Goal: Information Seeking & Learning: Learn about a topic

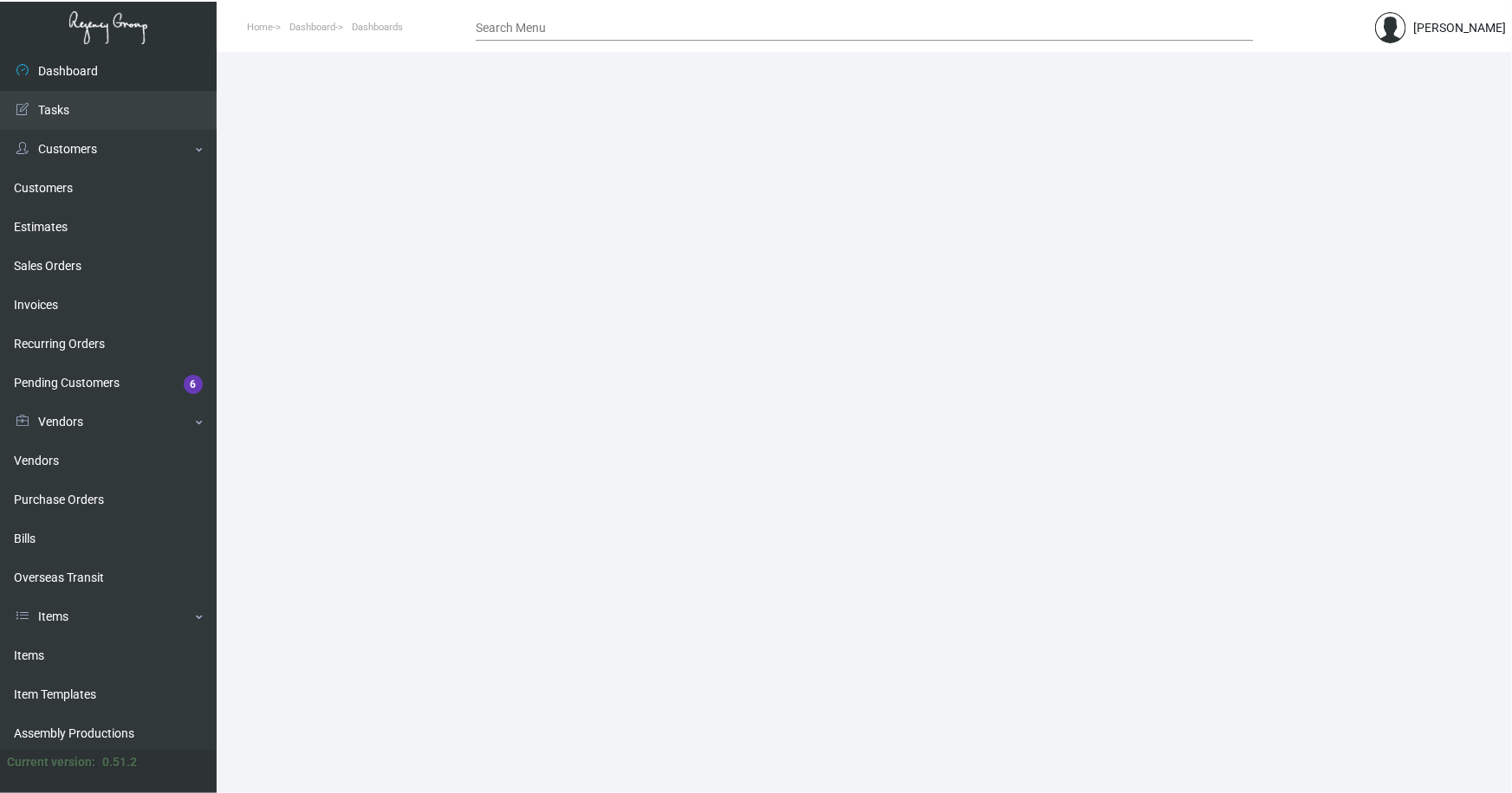
drag, startPoint x: 31, startPoint y: 657, endPoint x: 371, endPoint y: 386, distance: 434.8
click at [33, 656] on link "Items" at bounding box center [108, 656] width 216 height 39
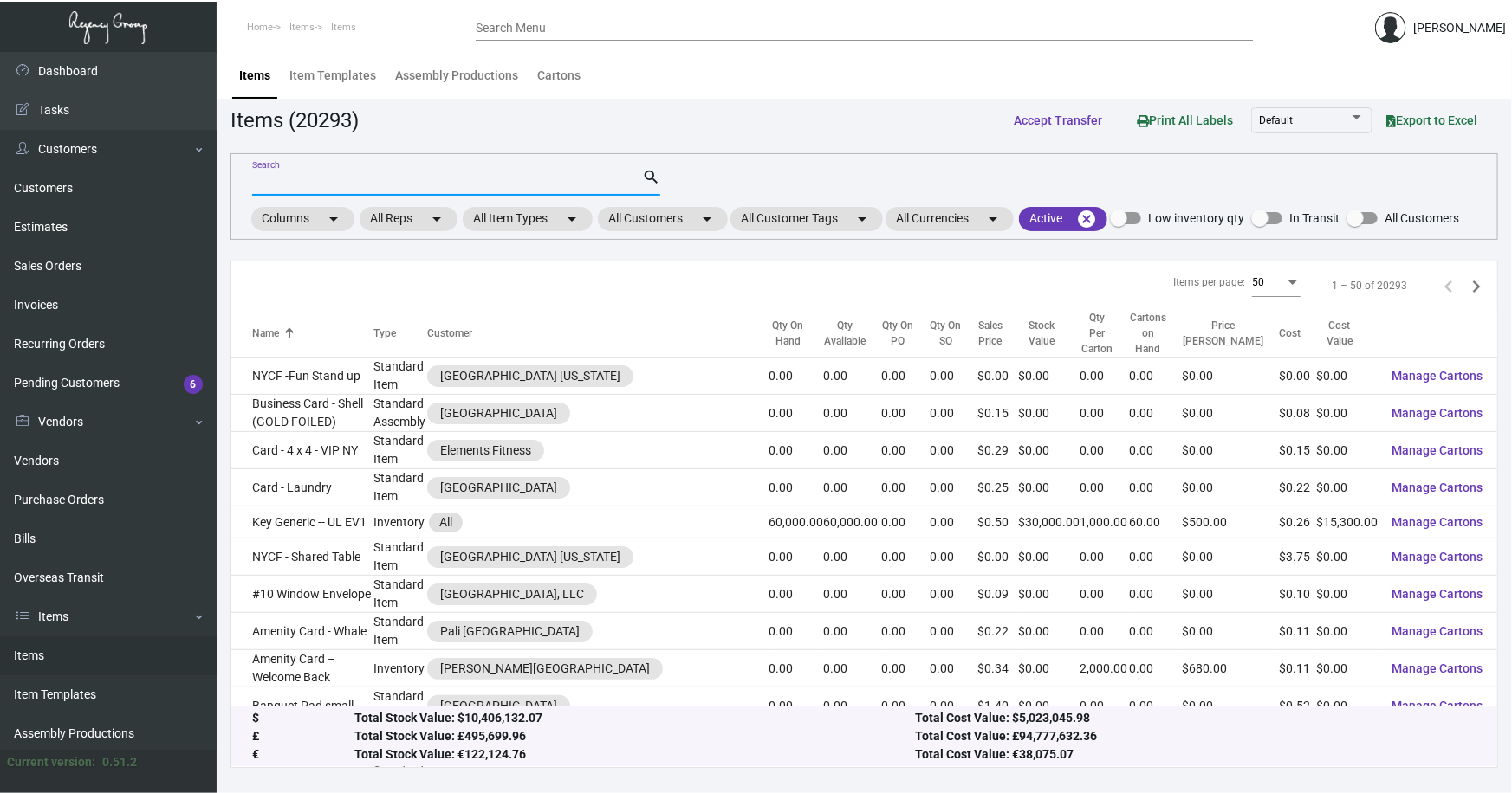
click at [319, 185] on input "Search" at bounding box center [446, 182] width 390 height 14
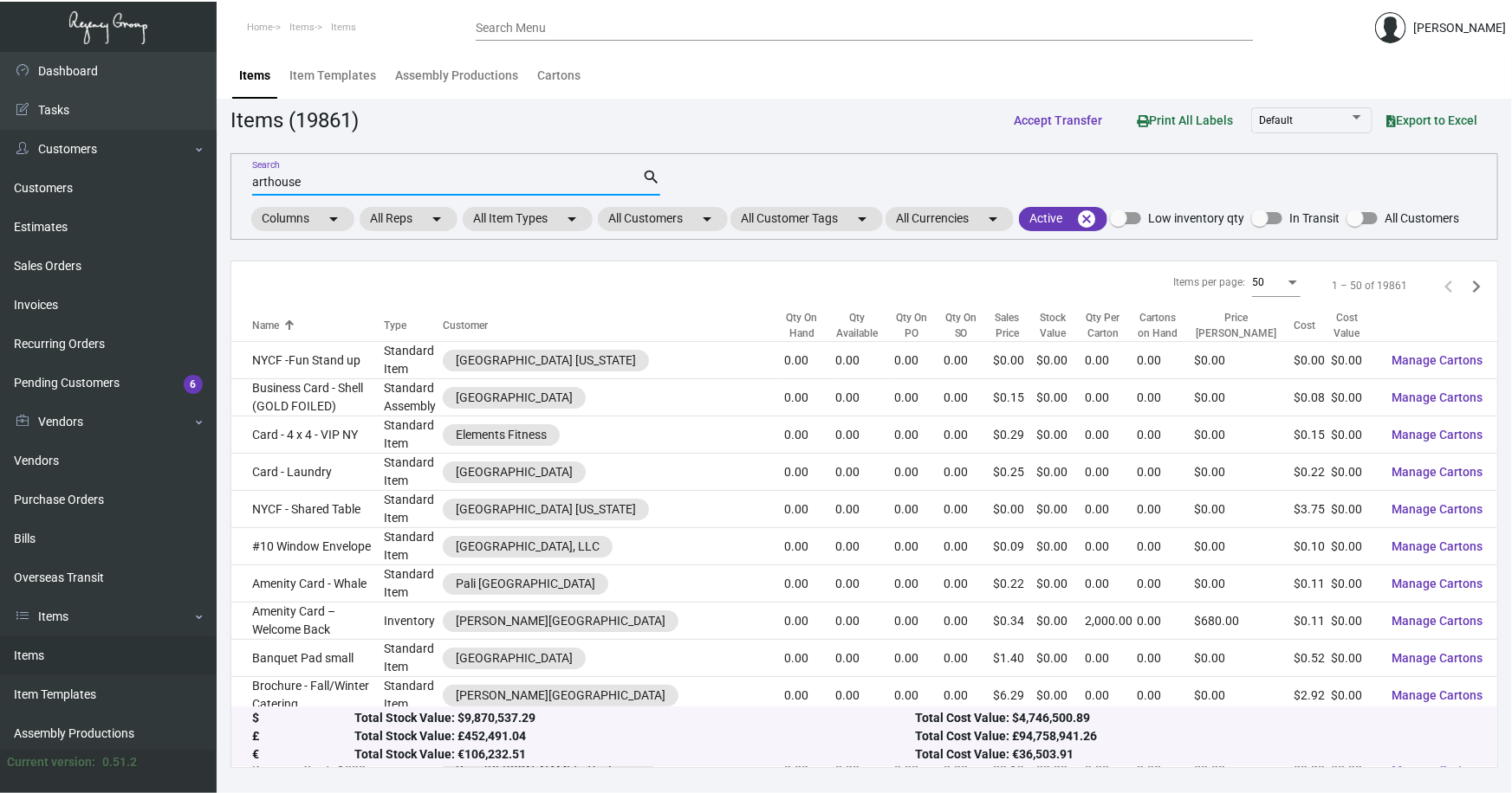
type input "arthouse"
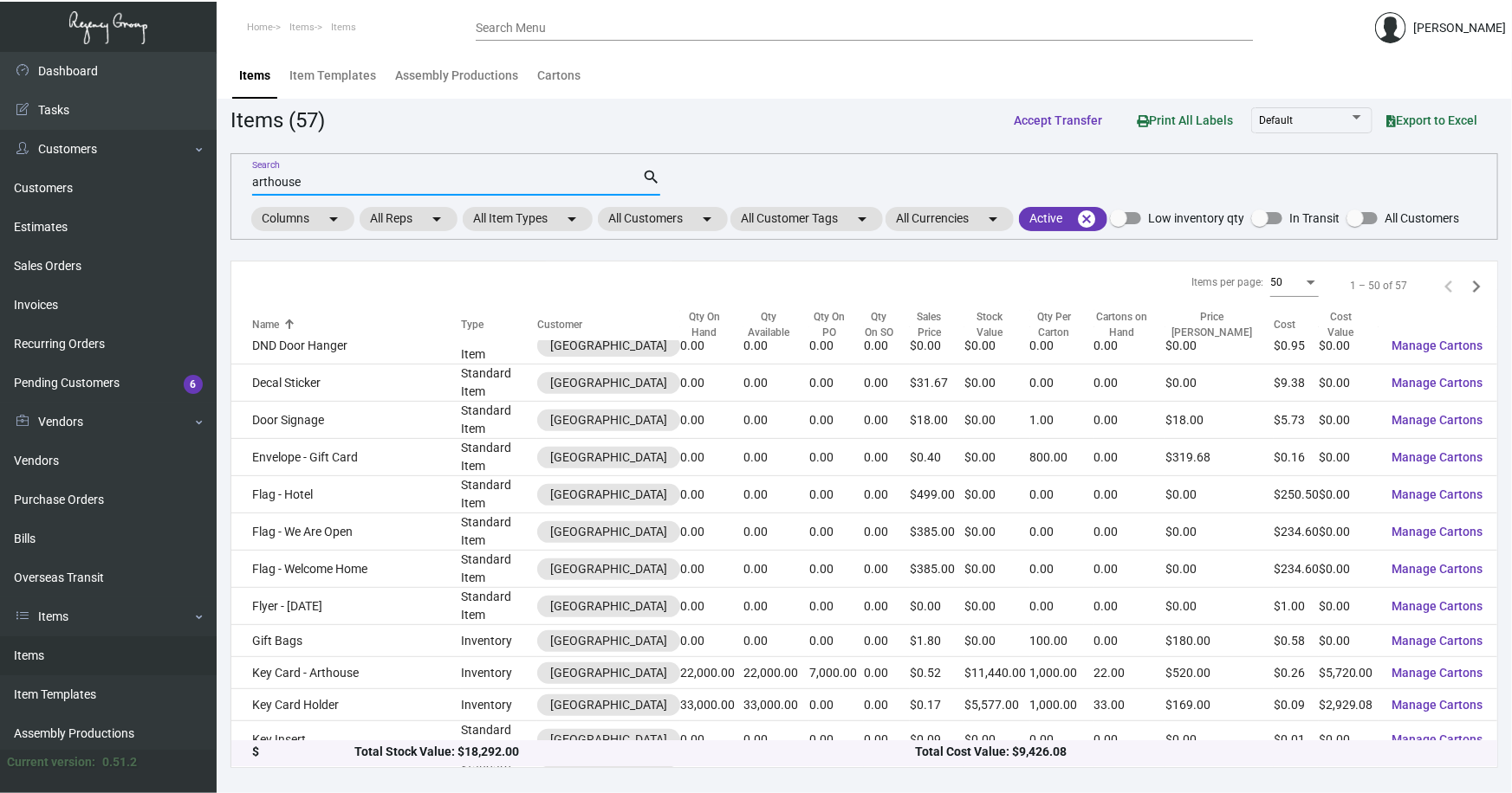
scroll to position [315, 0]
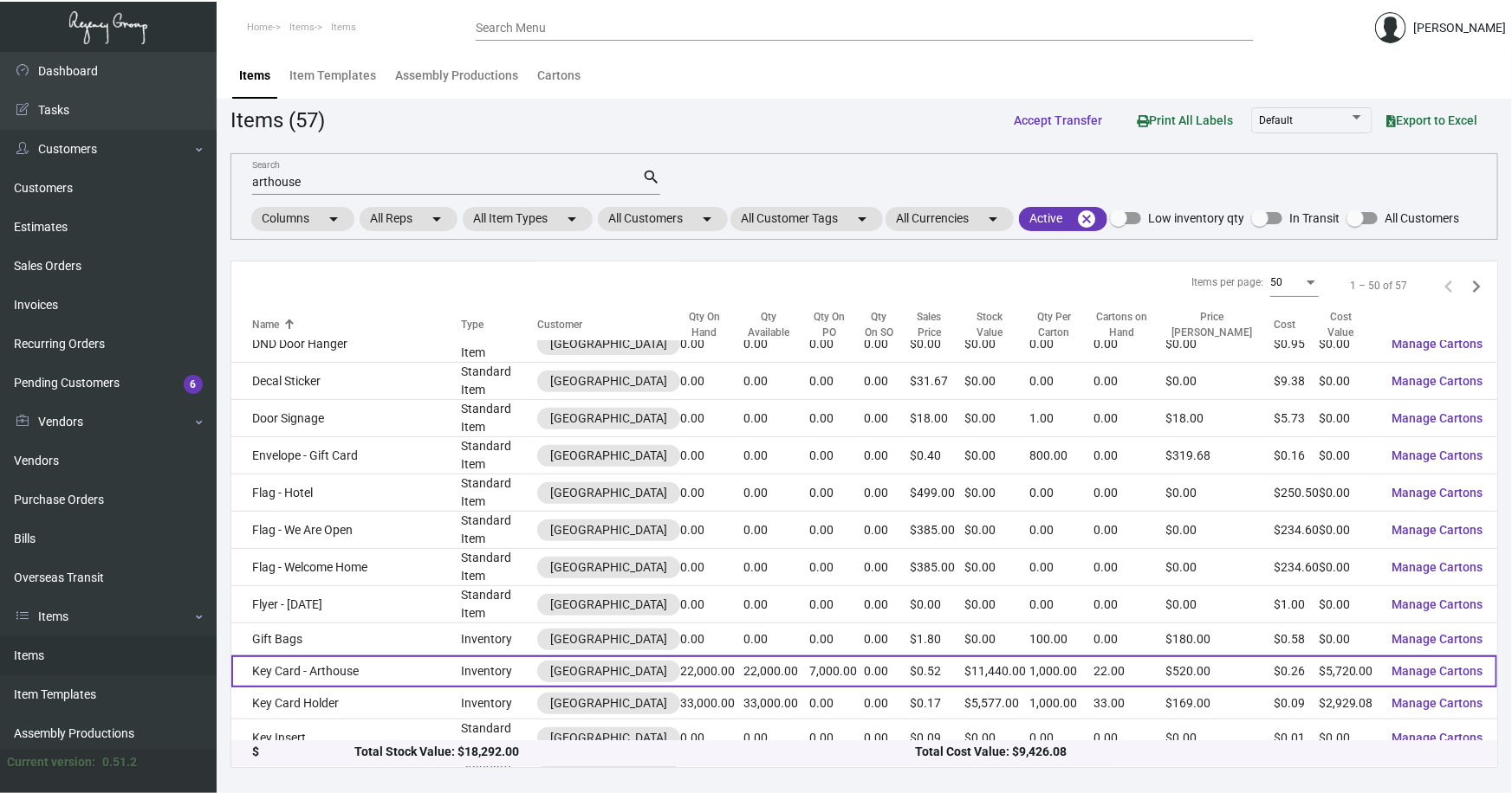
click at [392, 656] on td "Key Card - Arthouse" at bounding box center [346, 672] width 229 height 32
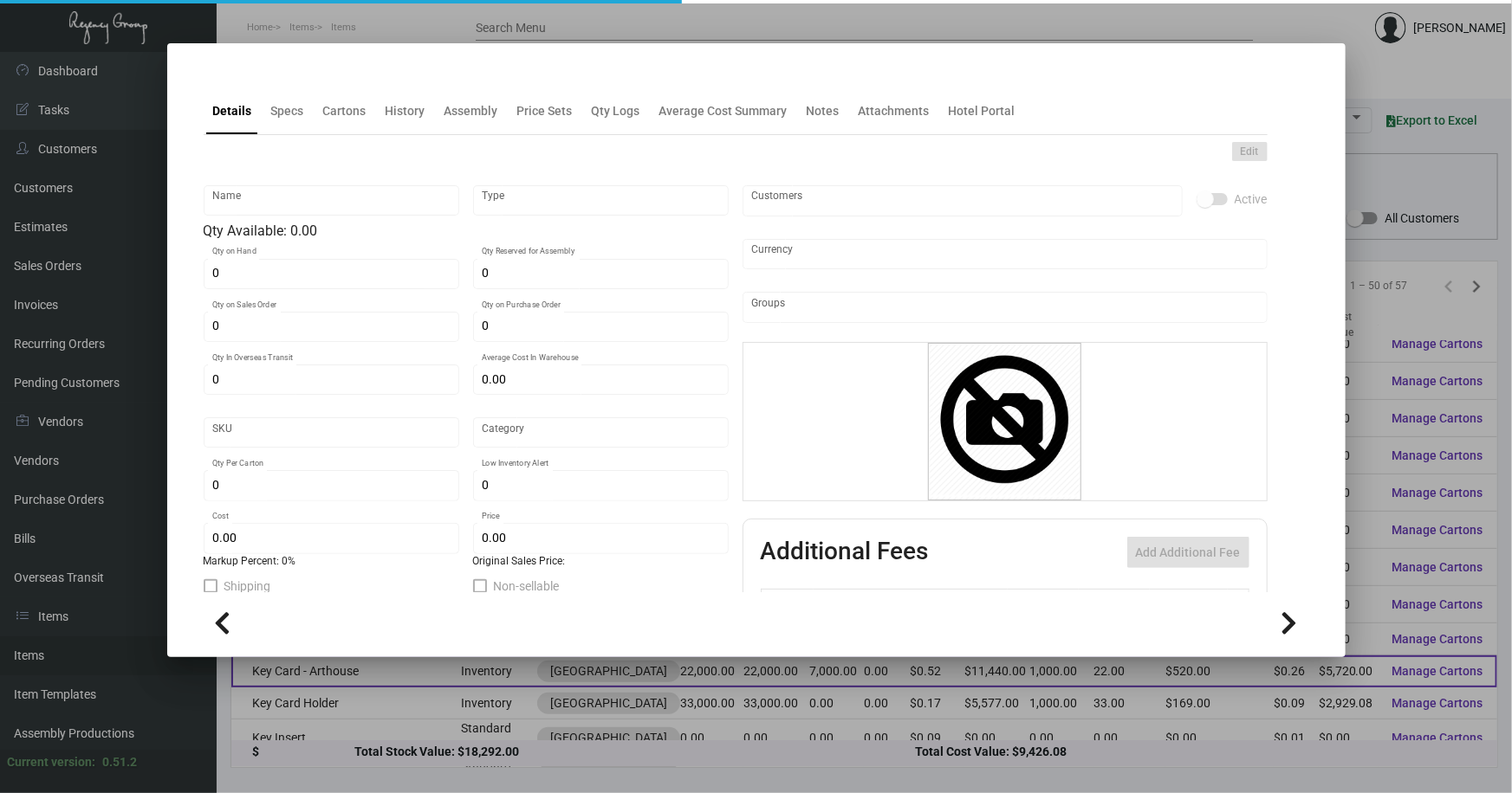
type input "Key Card - Arthouse"
type input "Inventory"
type input "22,000"
type input "7,000"
type input "$ 0.32"
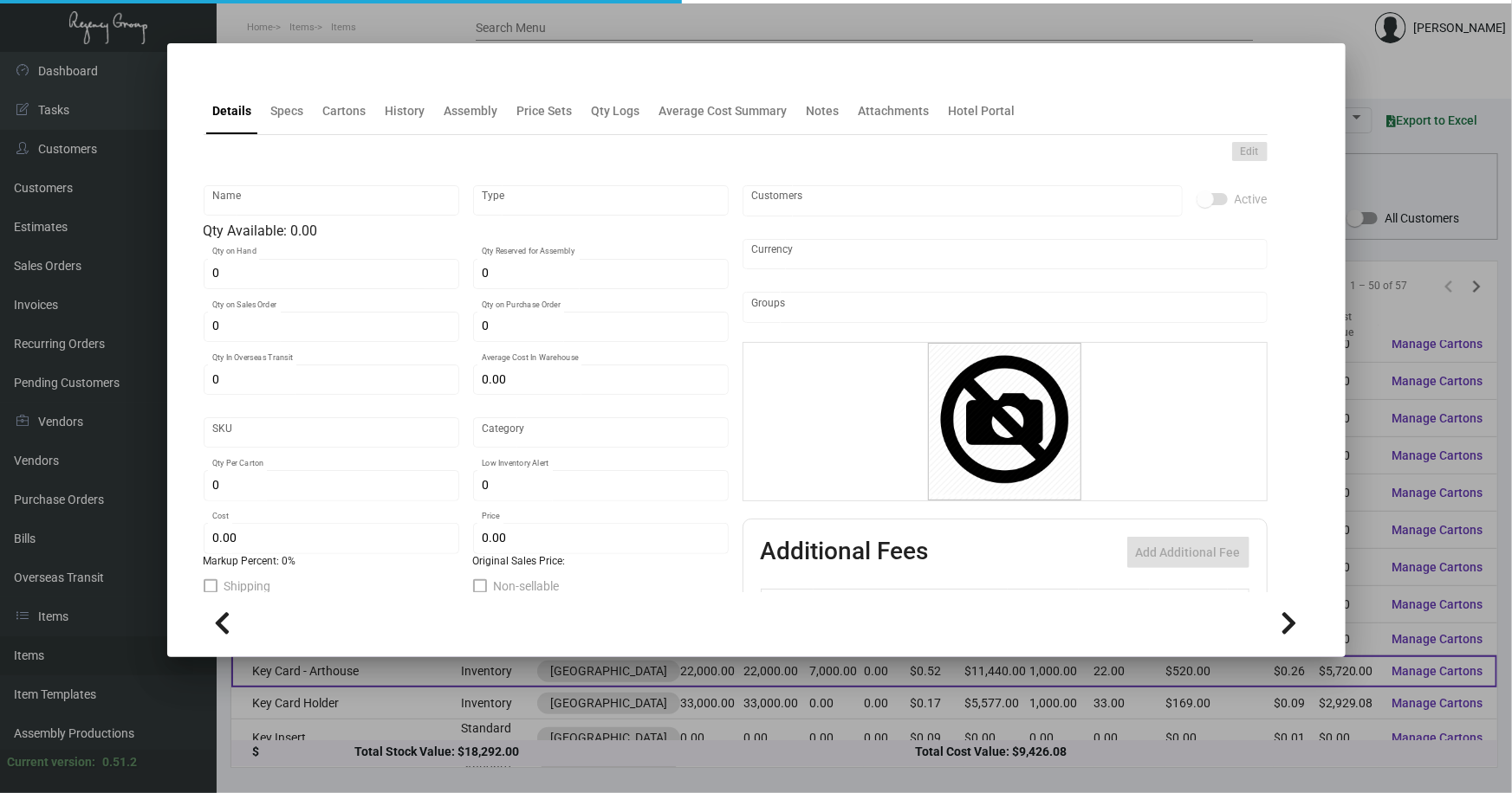
type input "532"
type input "Standard"
type input "1,000"
type input "10,000"
type input "$ 0.26"
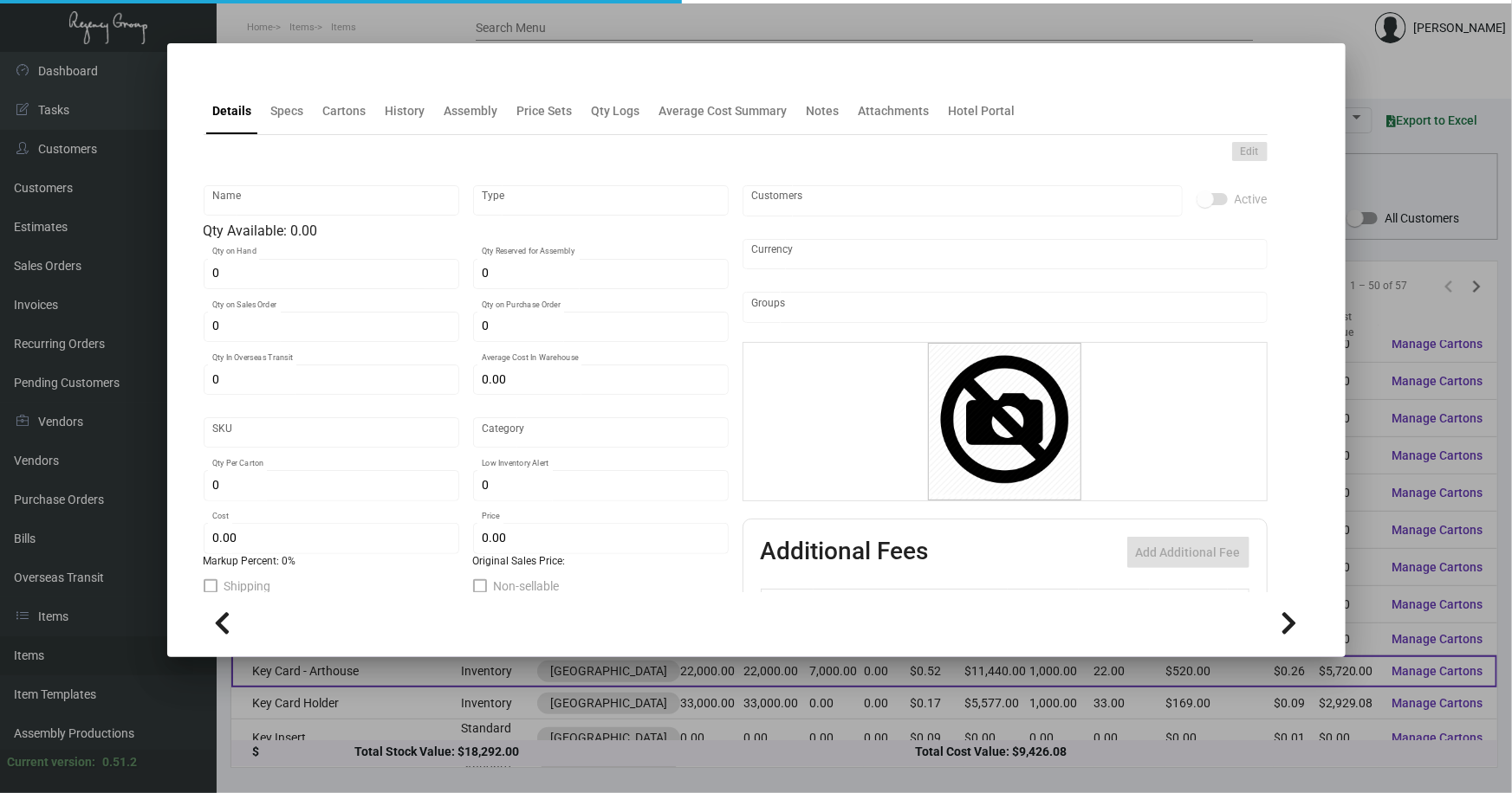
type input "$ 0.52"
type textarea "Key Cards: Size CR80, #30 mill white matte laminated PVC plastic material, prin…"
type textarea "Key Cards: Stock: #30 mill white matte laminated PVC plastic Size: CR80 Printin…"
checkbox input "true"
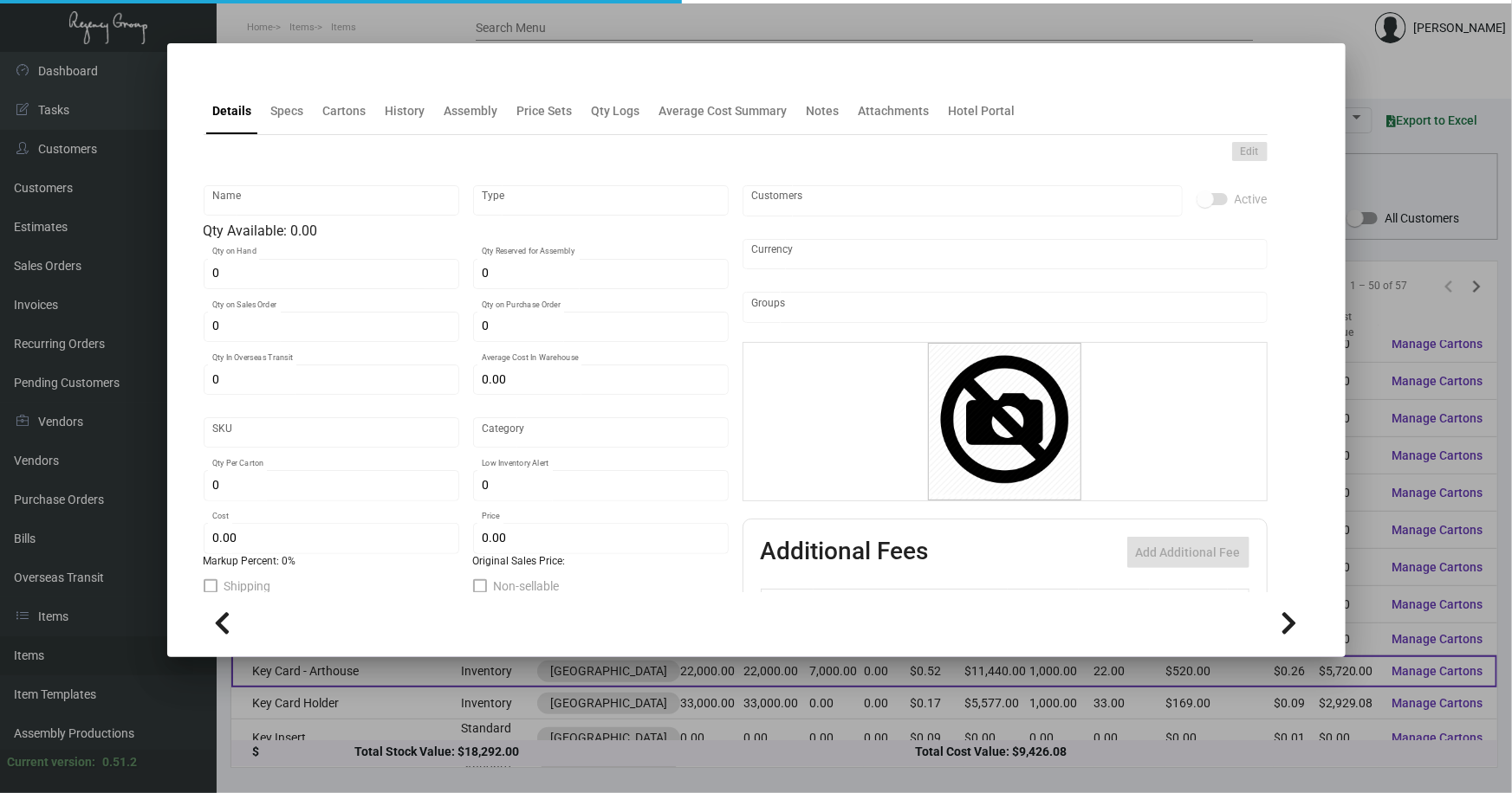
type input "United States Dollar $"
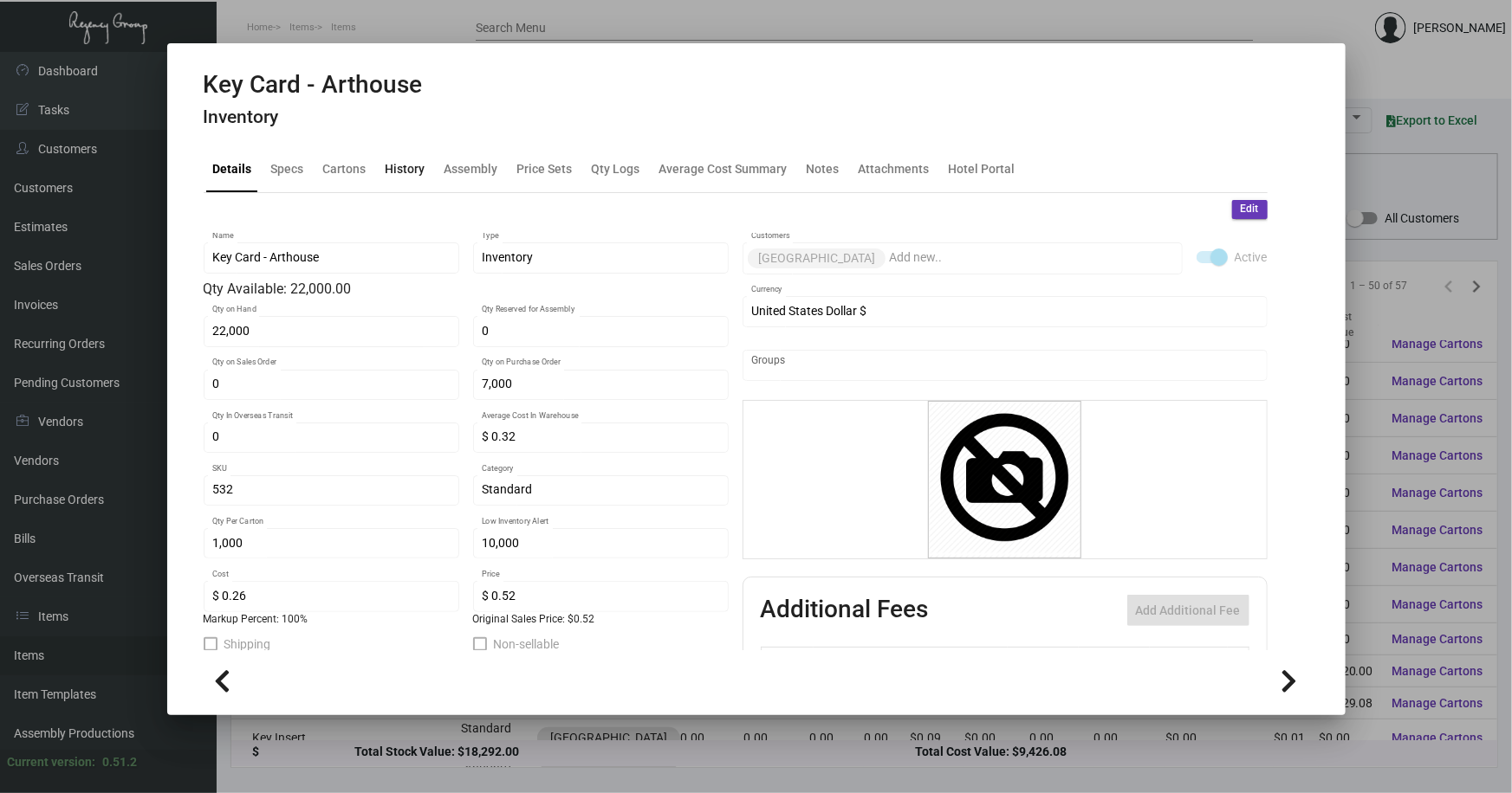
click at [398, 170] on div "History" at bounding box center [405, 168] width 39 height 18
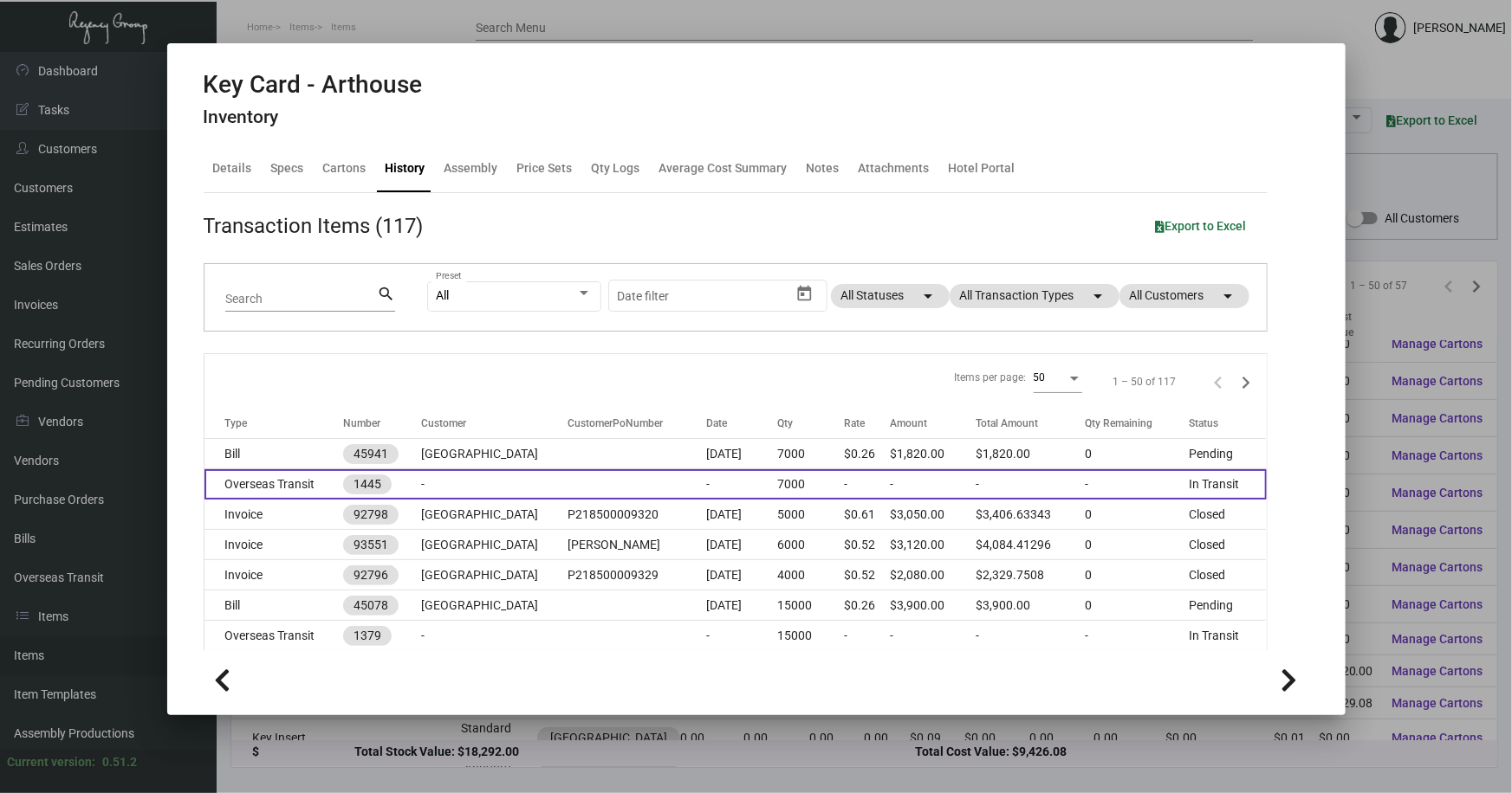
click at [606, 476] on td at bounding box center [637, 485] width 139 height 30
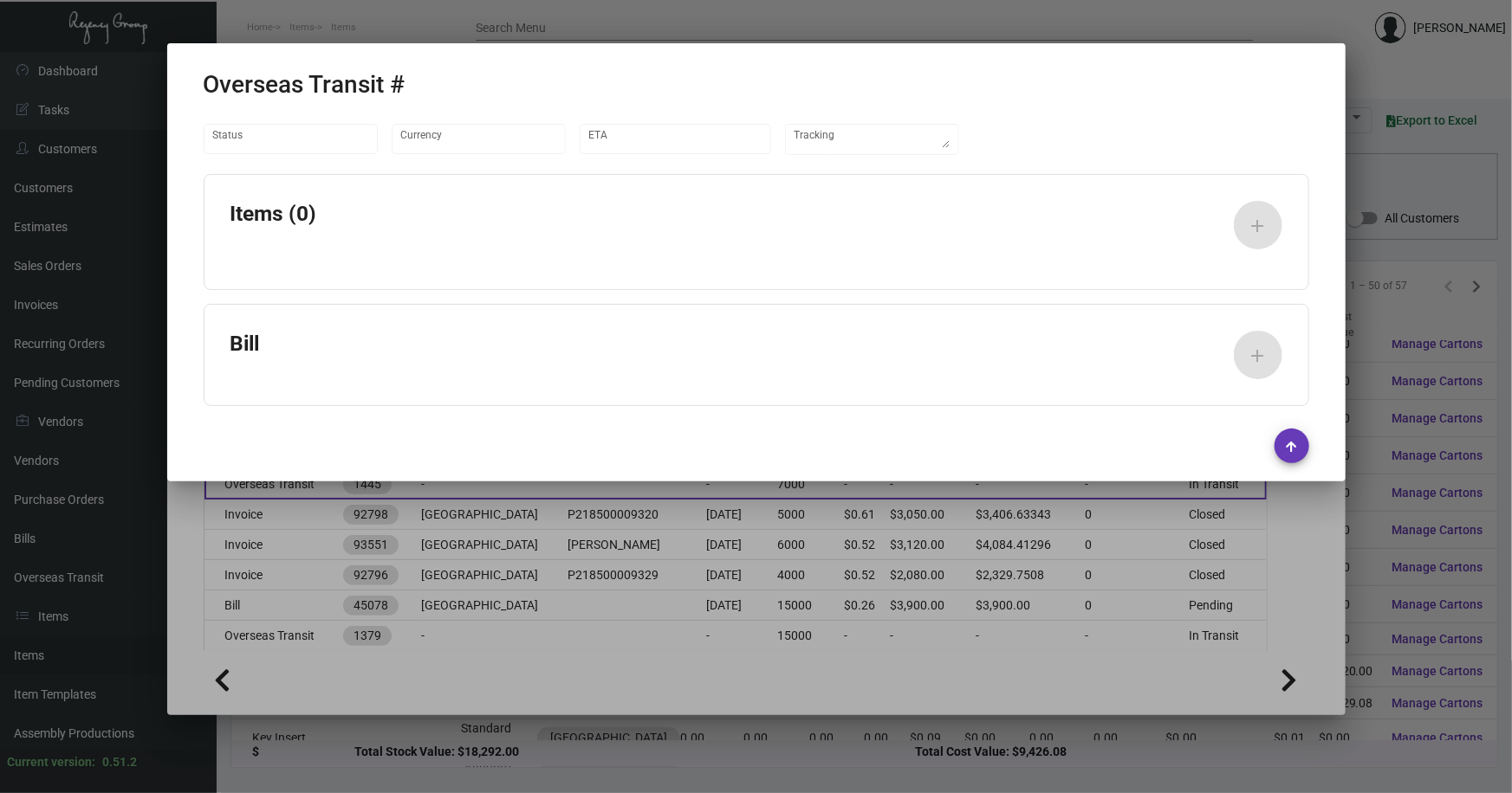
type input "United States Dollar $"
type input "[DATE]"
type textarea "Container#CSLU6232789- REF #736177"
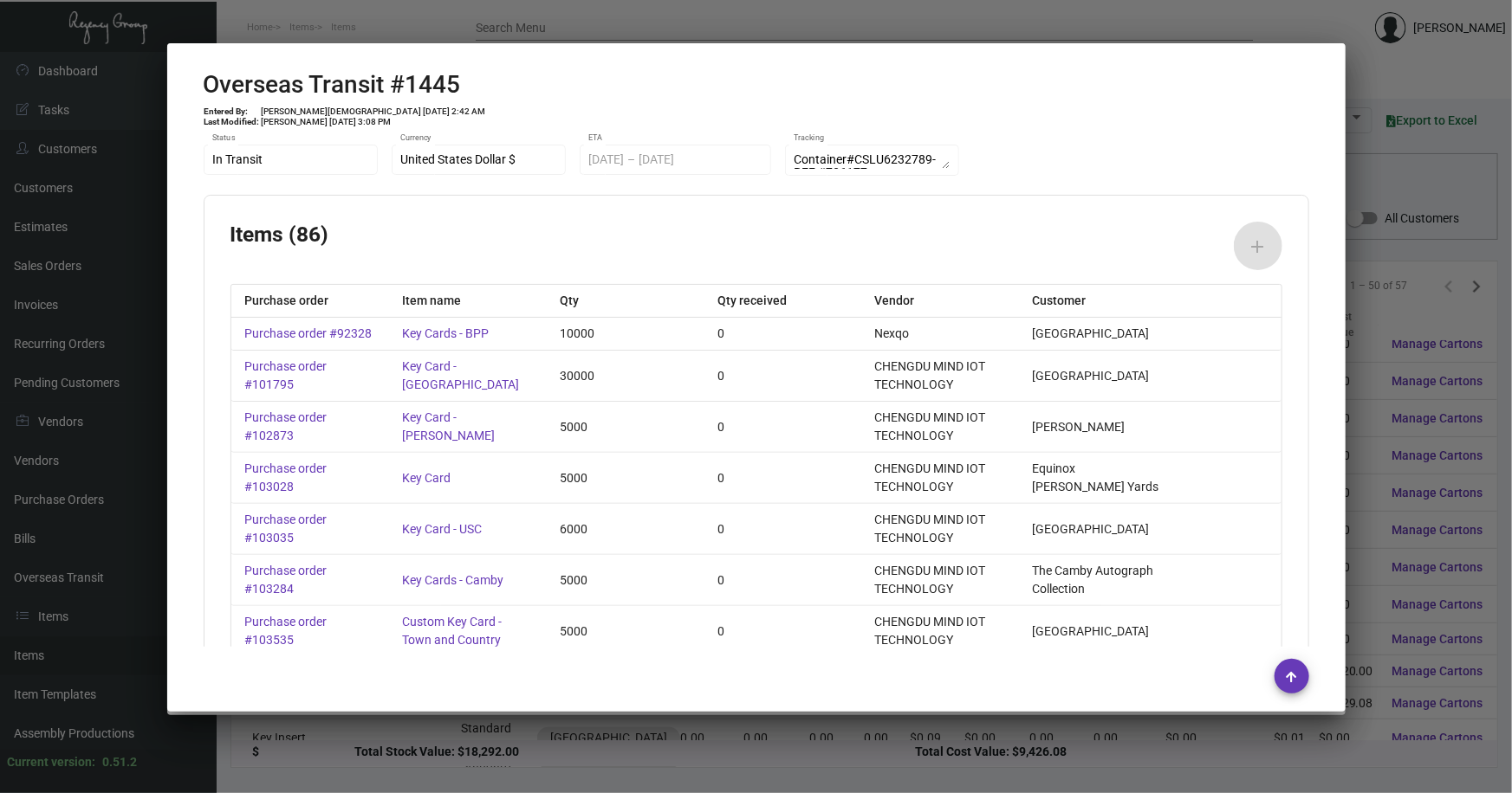
click at [1368, 179] on div at bounding box center [756, 396] width 1512 height 793
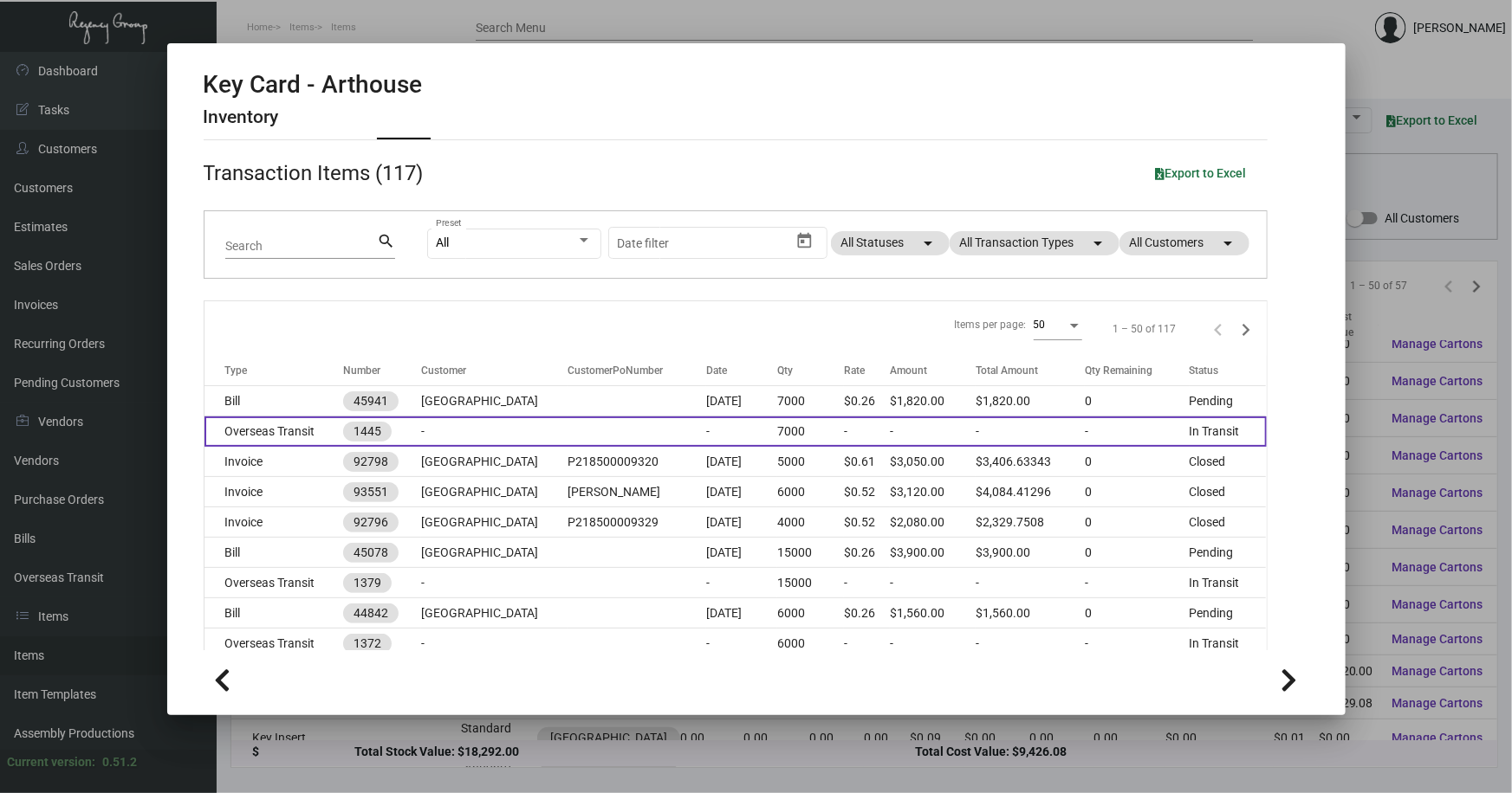
scroll to position [78, 0]
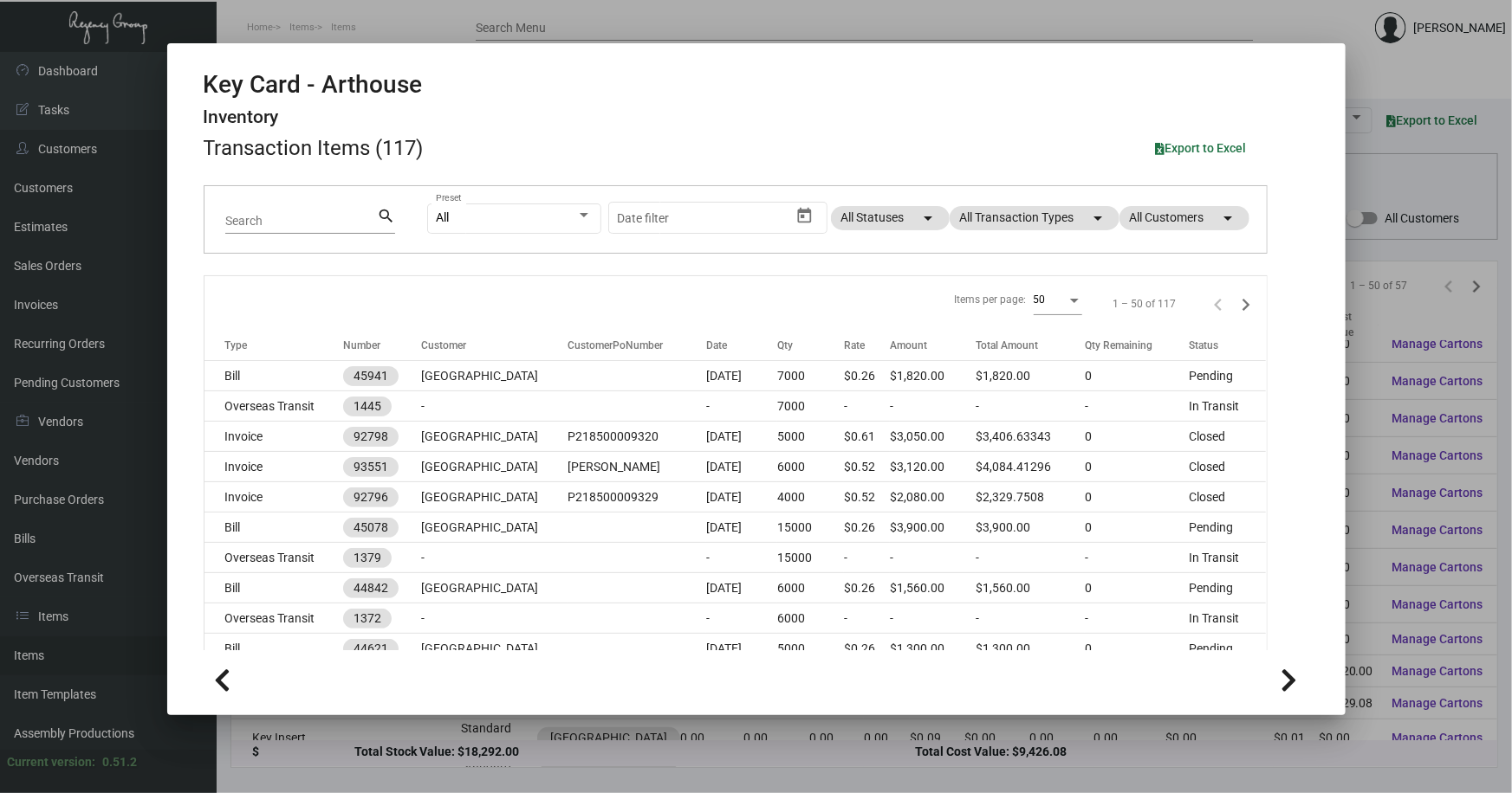
click at [1348, 318] on div at bounding box center [756, 396] width 1512 height 793
